Goal: Task Accomplishment & Management: Use online tool/utility

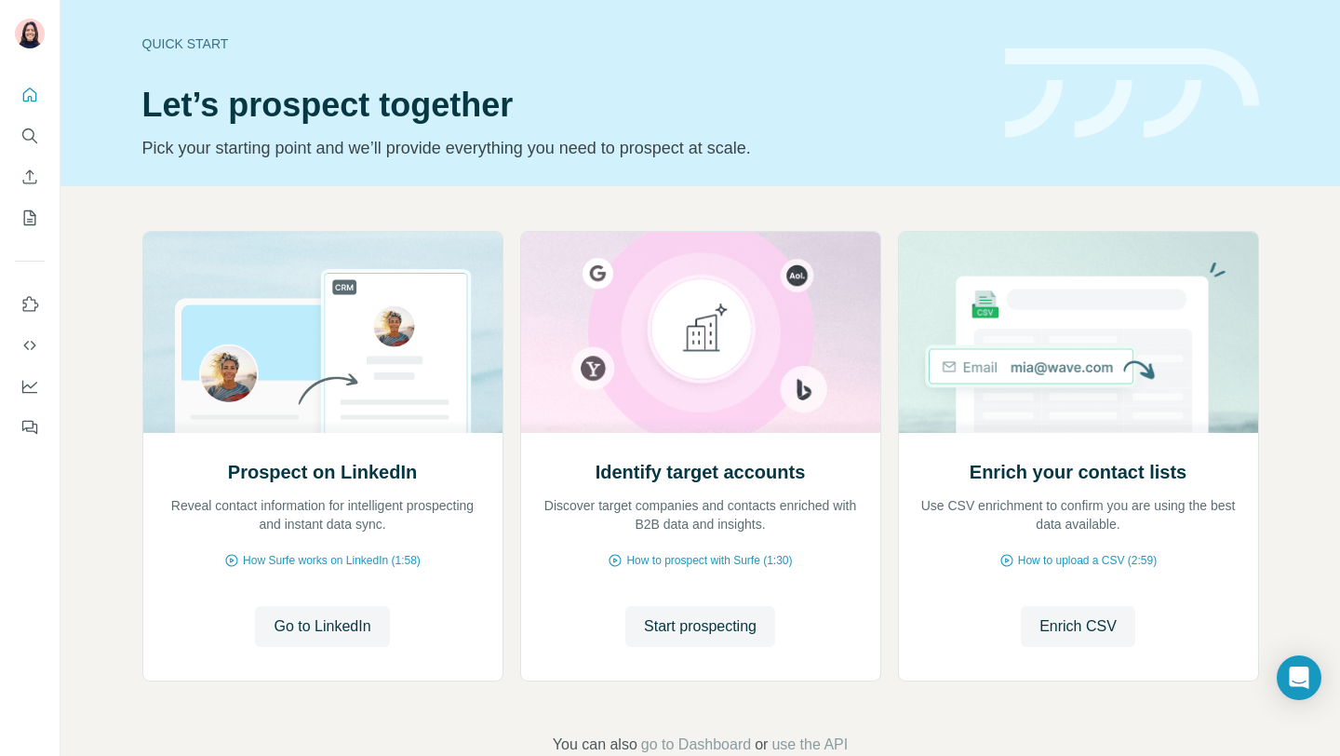
click at [47, 132] on div at bounding box center [30, 255] width 60 height 377
click at [34, 133] on icon "Search" at bounding box center [28, 134] width 12 height 12
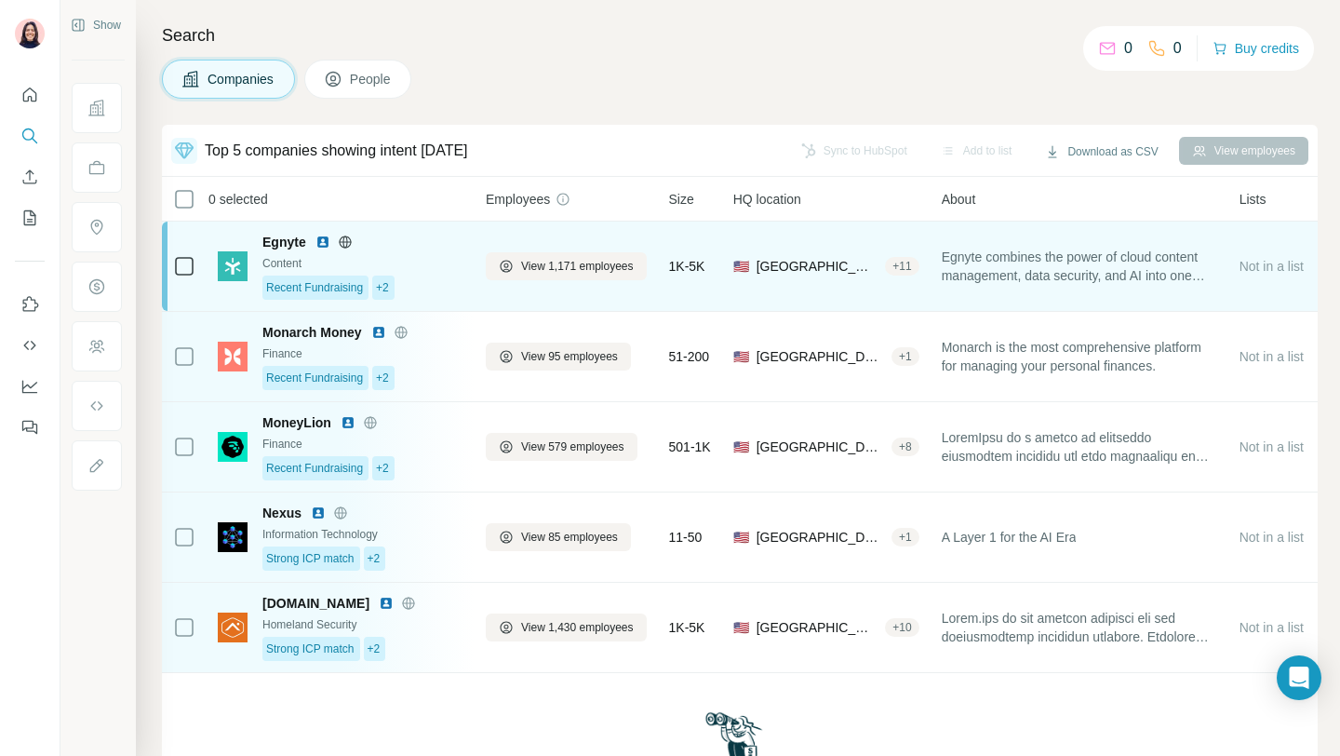
click at [440, 271] on div "Content" at bounding box center [362, 263] width 201 height 17
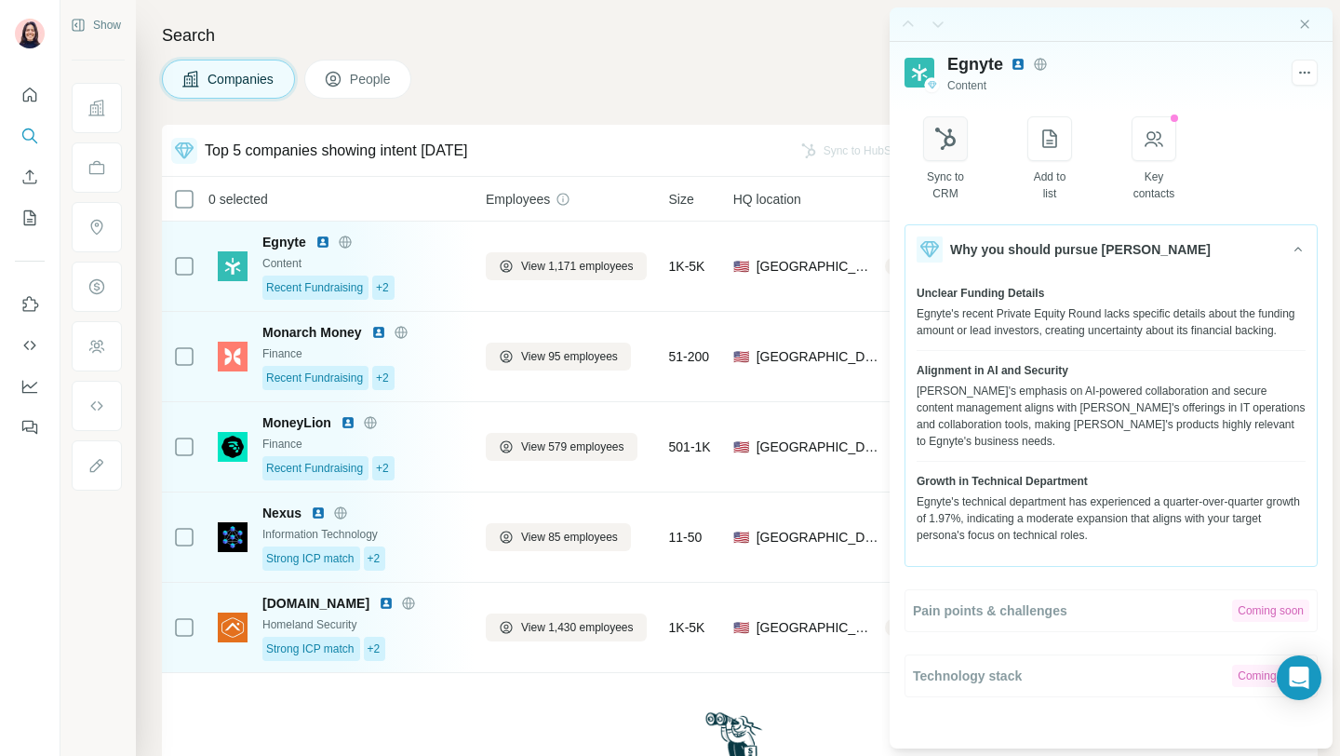
click at [957, 153] on button "button" at bounding box center [945, 138] width 45 height 45
click at [971, 61] on span "Egnyte" at bounding box center [975, 64] width 56 height 26
copy span "Egnyte"
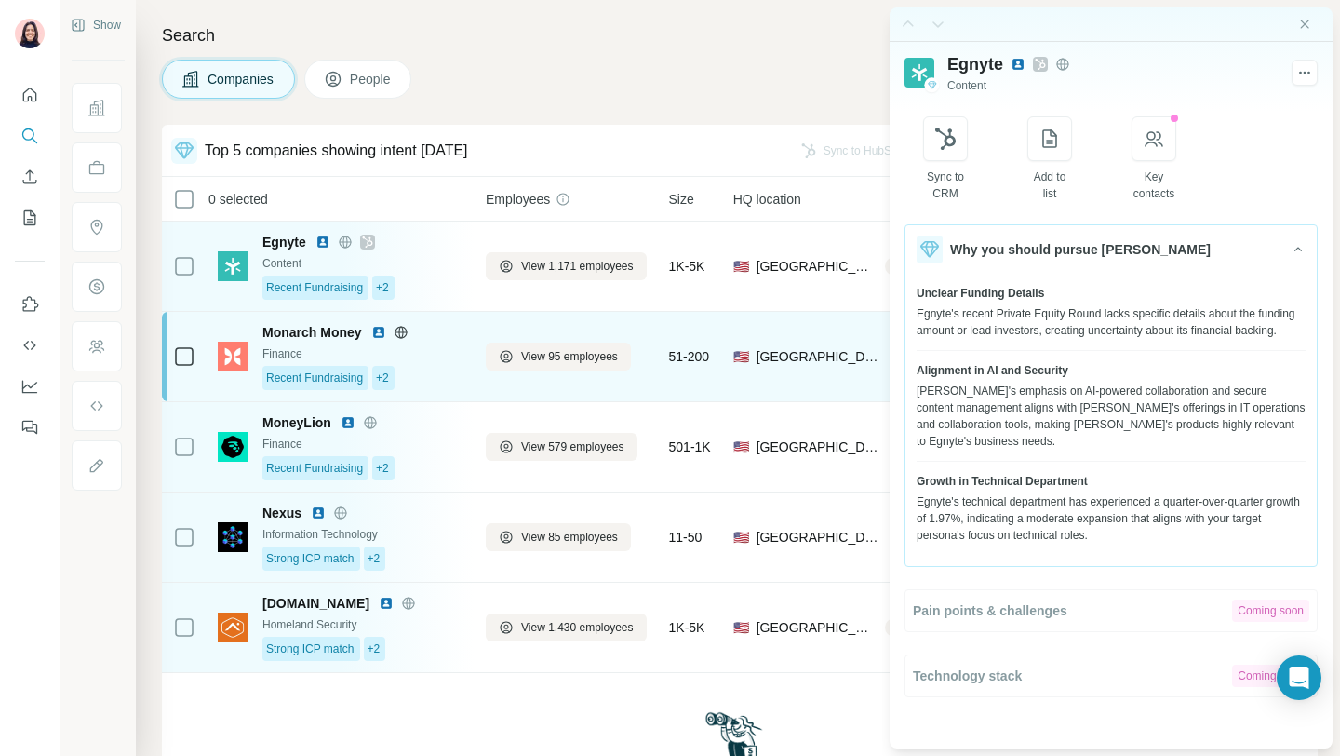
click at [431, 383] on div "Recent Fundraising +2" at bounding box center [362, 378] width 201 height 24
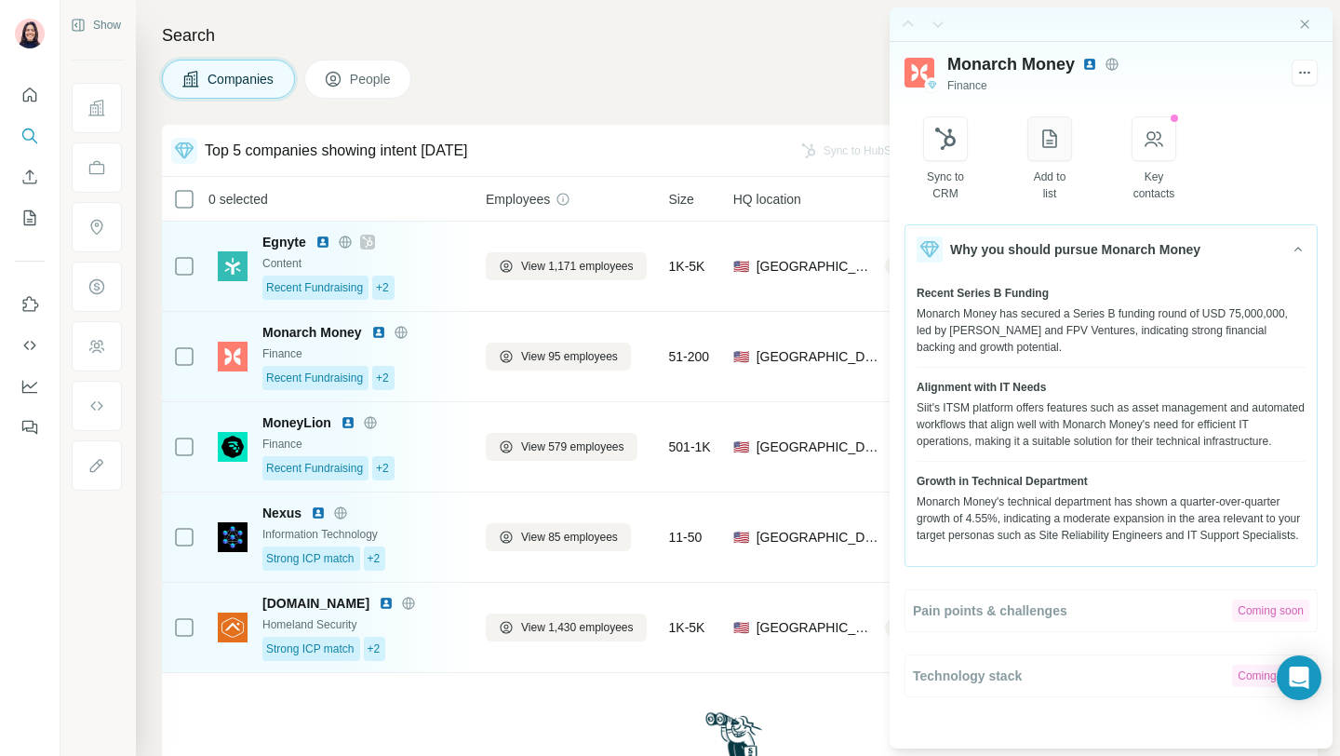
click at [1061, 142] on icon "button" at bounding box center [1050, 139] width 22 height 22
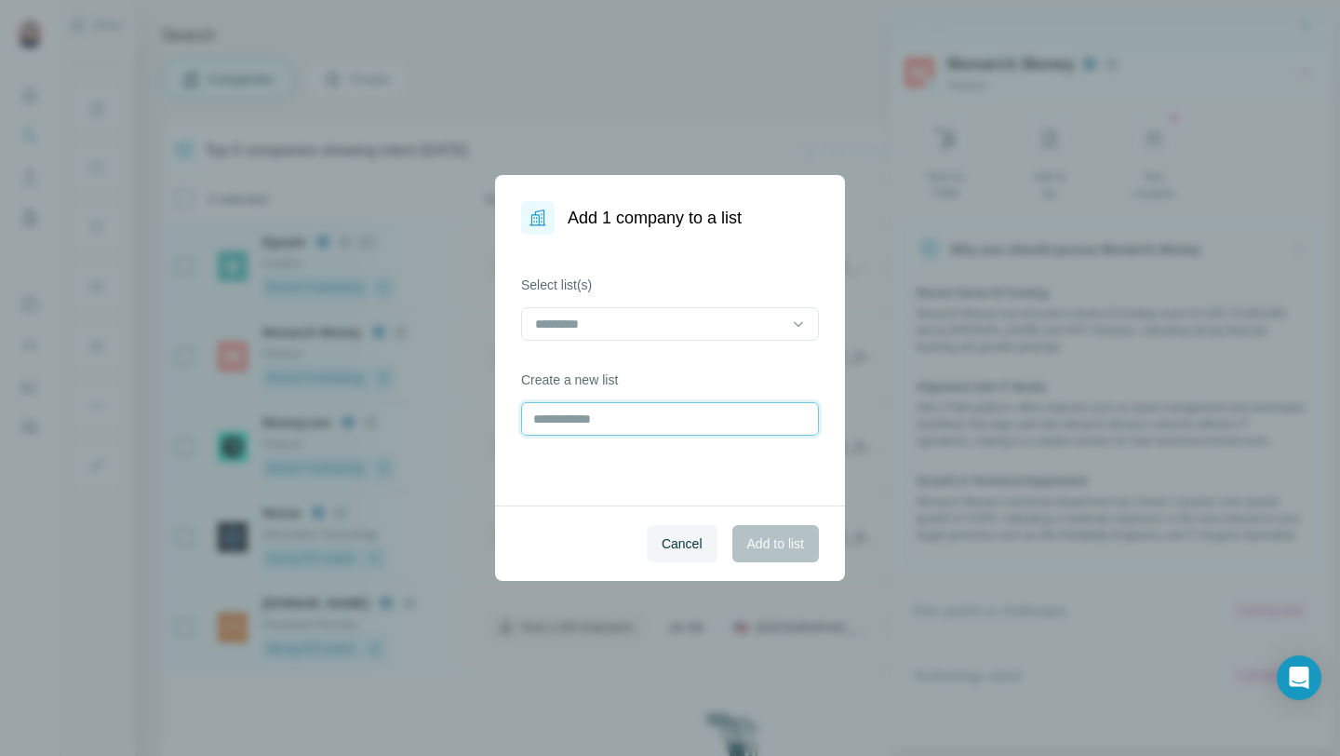
click at [549, 409] on input "text" at bounding box center [670, 419] width 298 height 34
type input "*"
type input "**********"
click at [778, 546] on span "Add to list" at bounding box center [775, 543] width 57 height 19
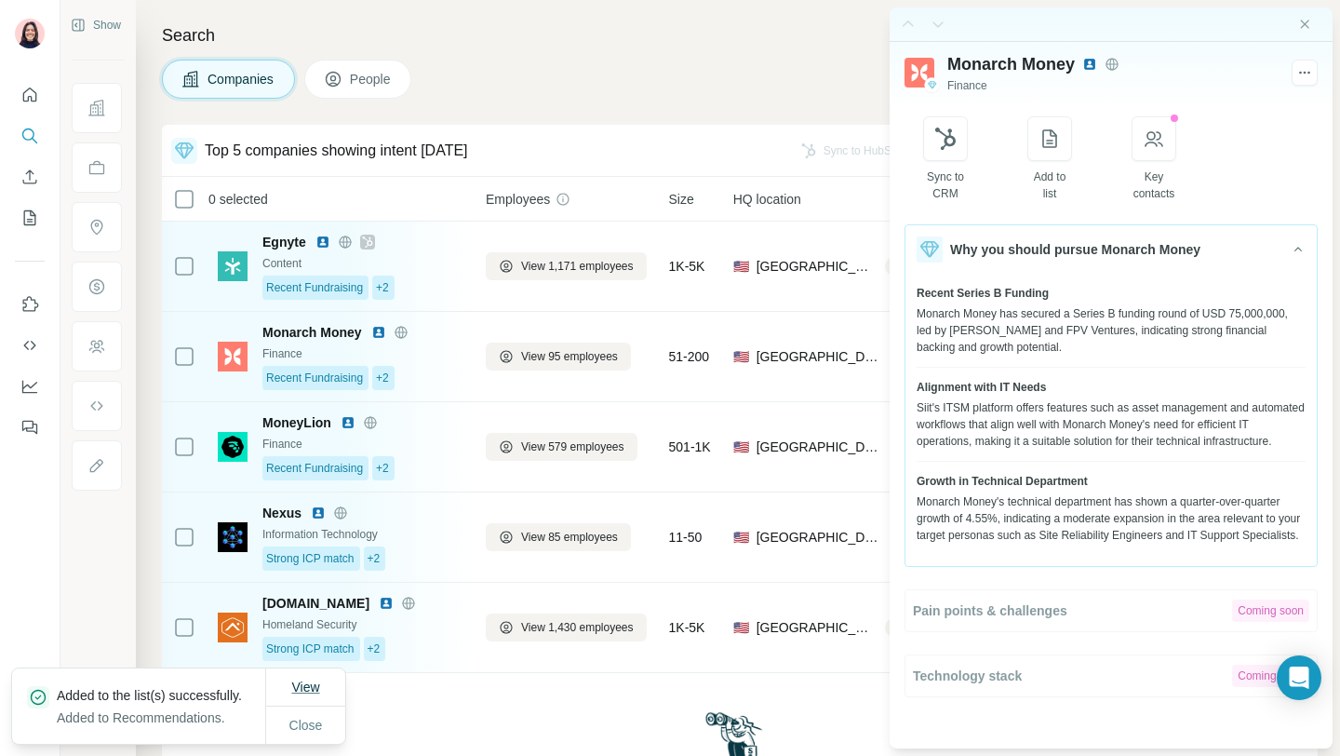
click at [309, 679] on span "View" at bounding box center [305, 686] width 28 height 15
